Goal: Task Accomplishment & Management: Use online tool/utility

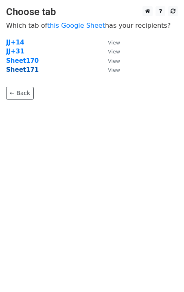
click at [29, 72] on strong "Sheet171" at bounding box center [22, 69] width 33 height 7
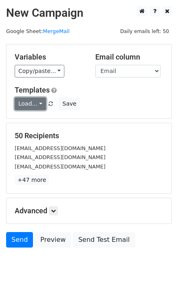
click at [22, 108] on link "Load..." at bounding box center [30, 103] width 31 height 13
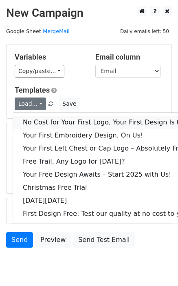
click at [40, 124] on link "No Cost for Your First Logo, Your First Design Is On Us!" at bounding box center [111, 122] width 196 height 13
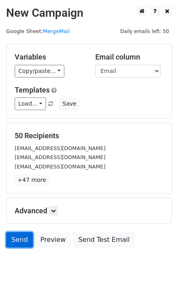
click at [18, 238] on link "Send" at bounding box center [19, 239] width 27 height 15
